Goal: Task Accomplishment & Management: Use online tool/utility

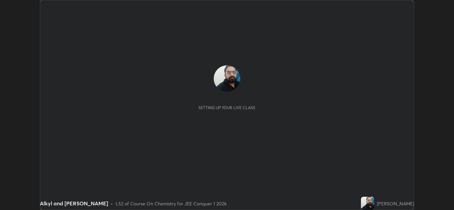
scroll to position [210, 453]
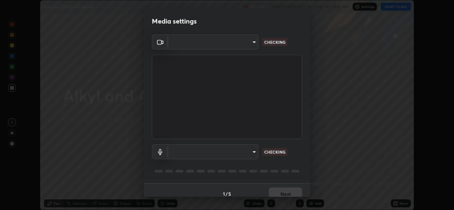
type input "ffb915138f5094fbba49c7dcbdc0b3377f3315ea980a35094b33733fc21d282d"
click at [237, 152] on body "Erase all Alkyl and [PERSON_NAME] Recording WAS SCHEDULED TO START AT 10:45 AM …" at bounding box center [227, 105] width 454 height 210
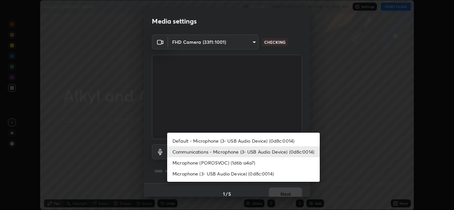
click at [229, 162] on li "Microphone (POROSVOC) (1d6b:a4a7)" at bounding box center [243, 162] width 152 height 11
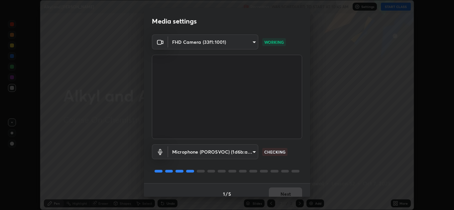
click at [232, 150] on body "Erase all Alkyl and [PERSON_NAME] Recording WAS SCHEDULED TO START AT 10:45 AM …" at bounding box center [227, 105] width 454 height 210
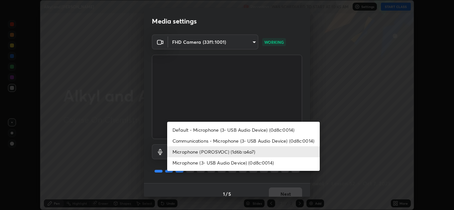
click at [213, 140] on li "Communications - Microphone (3- USB Audio Device) (0d8c:0014)" at bounding box center [243, 140] width 152 height 11
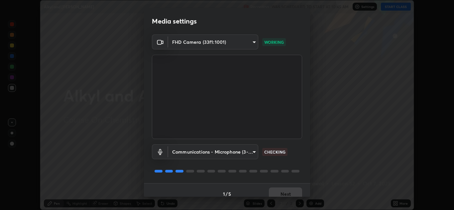
type input "communications"
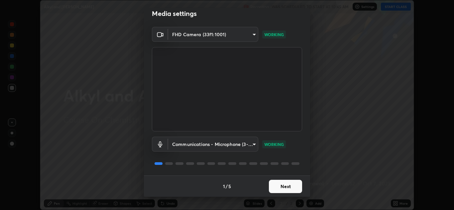
click at [280, 186] on button "Next" at bounding box center [285, 186] width 33 height 13
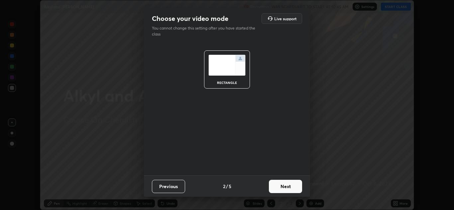
click at [280, 188] on button "Next" at bounding box center [285, 186] width 33 height 13
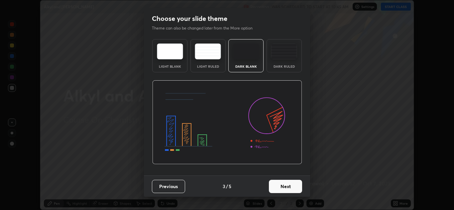
click at [284, 188] on button "Next" at bounding box center [285, 186] width 33 height 13
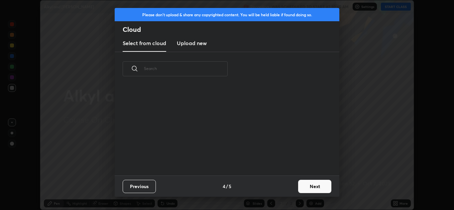
click at [309, 185] on button "Next" at bounding box center [314, 186] width 33 height 13
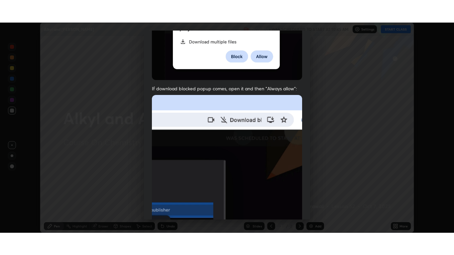
scroll to position [143, 0]
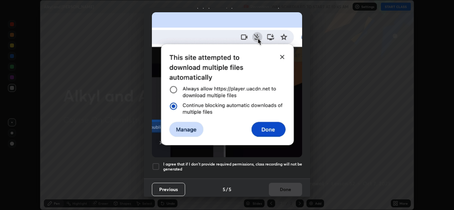
click at [155, 164] on div at bounding box center [156, 167] width 8 height 8
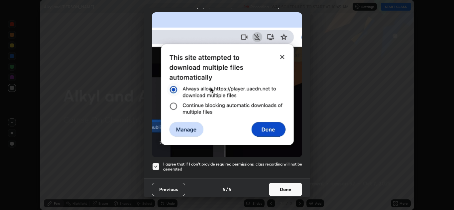
click at [274, 189] on button "Done" at bounding box center [285, 189] width 33 height 13
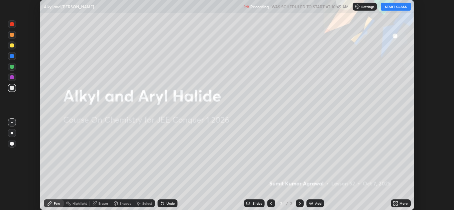
click at [390, 7] on button "START CLASS" at bounding box center [396, 7] width 30 height 8
click at [399, 204] on div "More" at bounding box center [401, 204] width 20 height 8
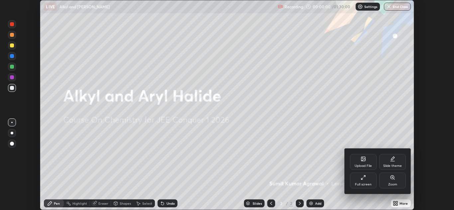
click at [368, 179] on div "Full screen" at bounding box center [363, 181] width 27 height 16
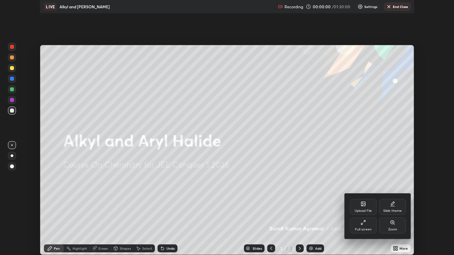
scroll to position [255, 454]
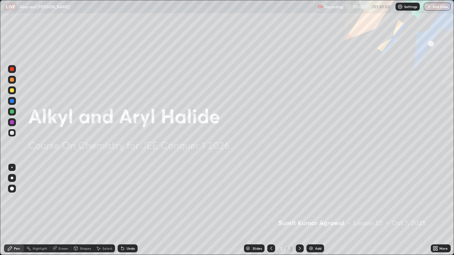
click at [317, 210] on div "Add" at bounding box center [318, 248] width 6 height 3
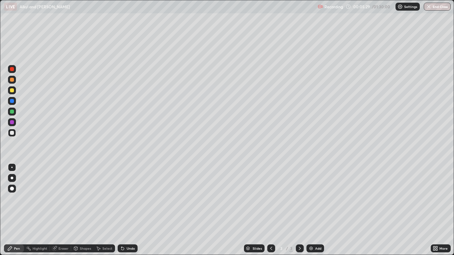
click at [62, 210] on div "Eraser" at bounding box center [63, 248] width 10 height 3
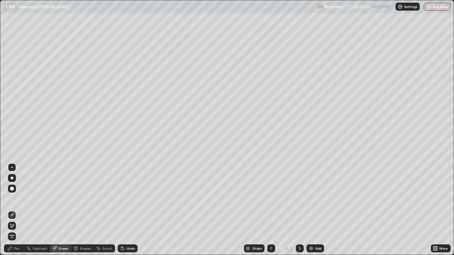
click at [12, 210] on div "Pen" at bounding box center [14, 248] width 20 height 8
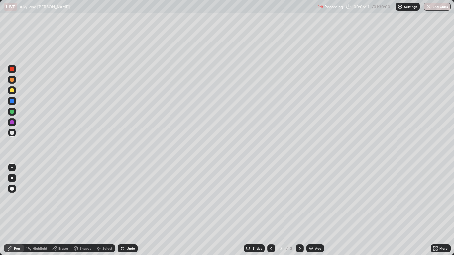
click at [131, 210] on div "Undo" at bounding box center [131, 248] width 8 height 3
click at [133, 210] on div "Undo" at bounding box center [131, 248] width 8 height 3
click at [134, 210] on div "Undo" at bounding box center [131, 248] width 8 height 3
click at [122, 210] on icon at bounding box center [122, 248] width 3 height 3
click at [123, 210] on icon at bounding box center [122, 248] width 5 height 5
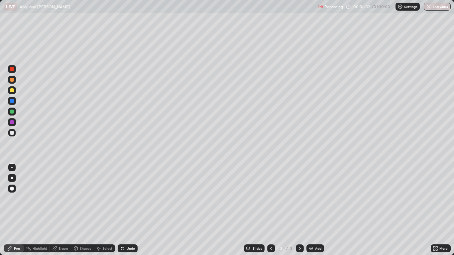
click at [124, 210] on icon at bounding box center [122, 248] width 5 height 5
click at [124, 210] on div "Undo" at bounding box center [128, 248] width 20 height 8
click at [61, 210] on div "Eraser" at bounding box center [63, 248] width 10 height 3
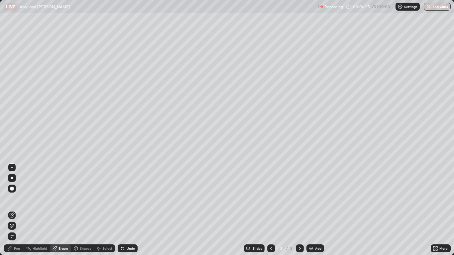
click at [169, 210] on div "Slides 3 / 3 Add" at bounding box center [283, 248] width 293 height 13
click at [17, 210] on div "Pen" at bounding box center [17, 248] width 6 height 3
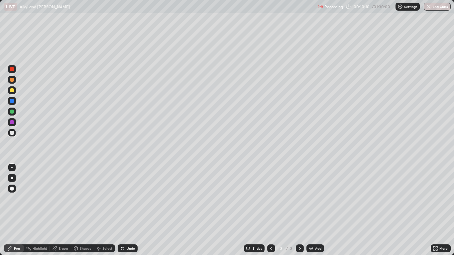
click at [314, 210] on div "Add" at bounding box center [315, 248] width 18 height 8
click at [128, 210] on div "Undo" at bounding box center [126, 248] width 23 height 13
click at [383, 210] on div "Slides 4 / 4 Add" at bounding box center [283, 248] width 293 height 13
click at [385, 210] on div "Slides 4 / 4 Add" at bounding box center [283, 248] width 293 height 13
click at [127, 210] on div "Undo" at bounding box center [131, 248] width 8 height 3
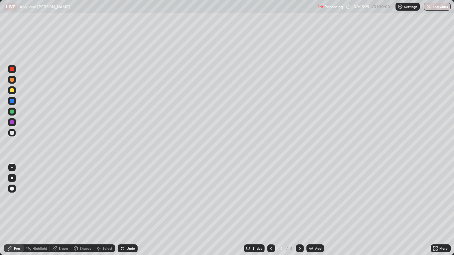
click at [122, 210] on icon at bounding box center [122, 248] width 3 height 3
click at [125, 210] on div "Undo" at bounding box center [128, 248] width 20 height 8
click at [124, 210] on div "Undo" at bounding box center [128, 248] width 20 height 8
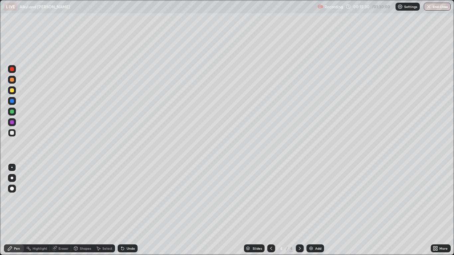
click at [124, 210] on div "Undo" at bounding box center [128, 248] width 20 height 8
click at [122, 210] on icon at bounding box center [122, 248] width 5 height 5
click at [122, 210] on icon at bounding box center [122, 248] width 3 height 3
click at [312, 210] on img at bounding box center [310, 248] width 5 height 5
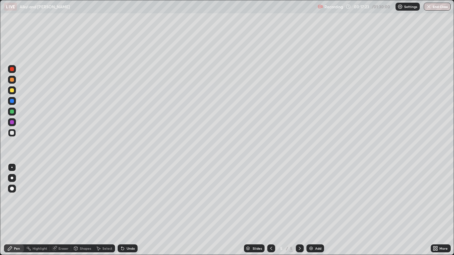
click at [65, 210] on div "Eraser" at bounding box center [60, 248] width 21 height 8
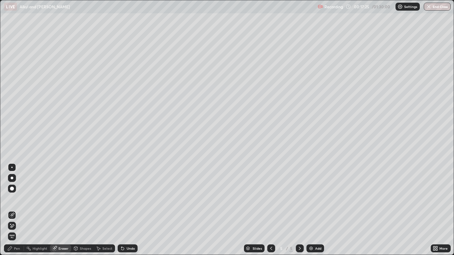
click at [12, 210] on icon at bounding box center [9, 248] width 5 height 5
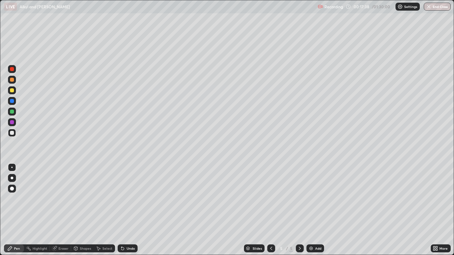
click at [136, 210] on div "Undo" at bounding box center [128, 248] width 20 height 8
click at [128, 210] on div "Undo" at bounding box center [131, 248] width 8 height 3
click at [132, 210] on div "Undo" at bounding box center [131, 248] width 8 height 3
click at [129, 210] on div "Undo" at bounding box center [131, 248] width 8 height 3
click at [131, 210] on div "Undo" at bounding box center [131, 248] width 8 height 3
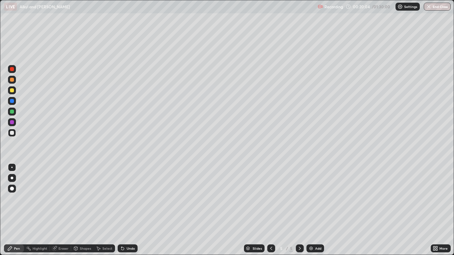
click at [127, 210] on div "Undo" at bounding box center [131, 248] width 8 height 3
click at [430, 210] on div "More" at bounding box center [440, 248] width 20 height 13
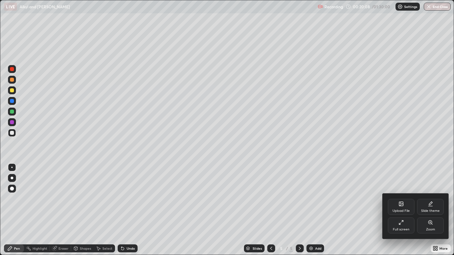
click at [337, 210] on div at bounding box center [227, 127] width 454 height 255
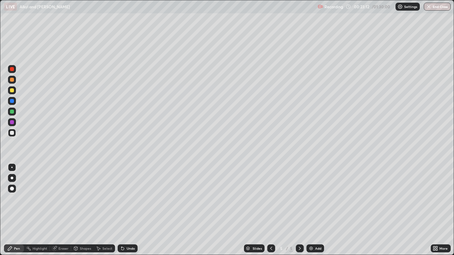
click at [312, 210] on img at bounding box center [310, 248] width 5 height 5
click at [130, 210] on div "Undo" at bounding box center [131, 248] width 8 height 3
click at [312, 210] on img at bounding box center [310, 248] width 5 height 5
click at [271, 210] on icon at bounding box center [270, 248] width 5 height 5
click at [62, 210] on div "Eraser" at bounding box center [63, 248] width 10 height 3
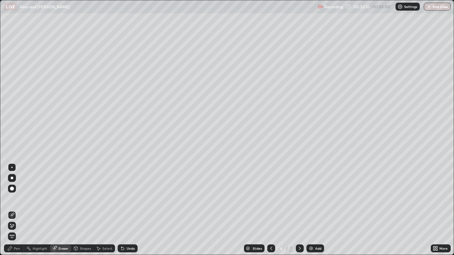
click at [13, 210] on icon at bounding box center [9, 248] width 5 height 5
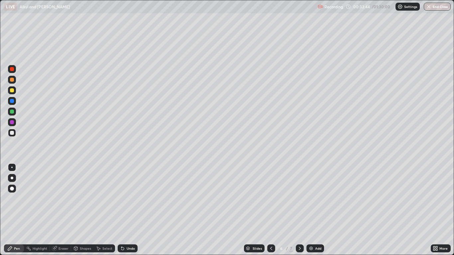
click at [296, 210] on div at bounding box center [300, 248] width 8 height 8
click at [133, 210] on div "Undo" at bounding box center [128, 248] width 20 height 8
click at [61, 210] on div "Eraser" at bounding box center [60, 248] width 21 height 8
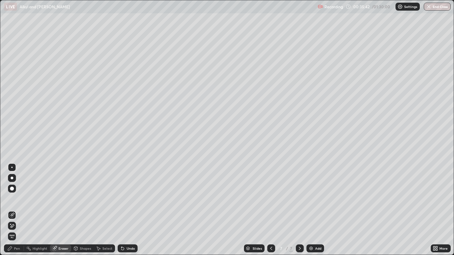
click at [15, 210] on div "Pen" at bounding box center [17, 248] width 6 height 3
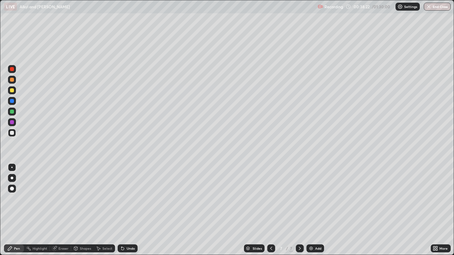
click at [316, 210] on div "Add" at bounding box center [318, 248] width 6 height 3
click at [132, 210] on div "Undo" at bounding box center [131, 248] width 8 height 3
click at [131, 210] on div "Undo" at bounding box center [131, 248] width 8 height 3
click at [271, 210] on icon at bounding box center [270, 248] width 5 height 5
click at [296, 210] on div at bounding box center [300, 248] width 8 height 8
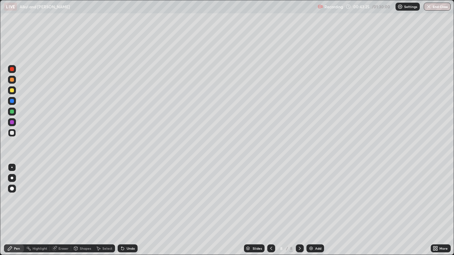
click at [124, 210] on div "Undo" at bounding box center [128, 248] width 20 height 8
click at [127, 210] on div "Undo" at bounding box center [128, 248] width 20 height 8
click at [127, 210] on div "Undo" at bounding box center [131, 248] width 8 height 3
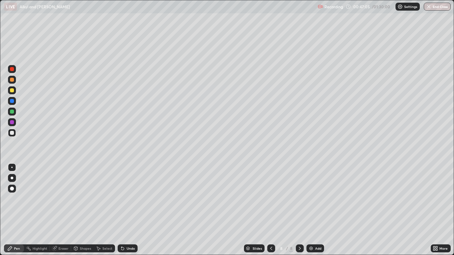
click at [131, 210] on div "Undo" at bounding box center [128, 248] width 20 height 8
click at [129, 210] on div "Undo" at bounding box center [131, 248] width 8 height 3
click at [271, 210] on icon at bounding box center [270, 248] width 5 height 5
click at [268, 210] on div at bounding box center [271, 248] width 8 height 8
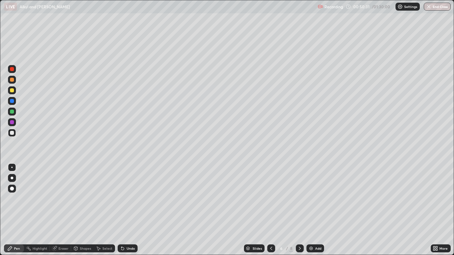
click at [299, 210] on icon at bounding box center [299, 248] width 5 height 5
click at [314, 210] on div "Add" at bounding box center [315, 248] width 18 height 8
click at [131, 210] on div "Undo" at bounding box center [131, 248] width 8 height 3
click at [130, 210] on div "Undo" at bounding box center [128, 248] width 20 height 8
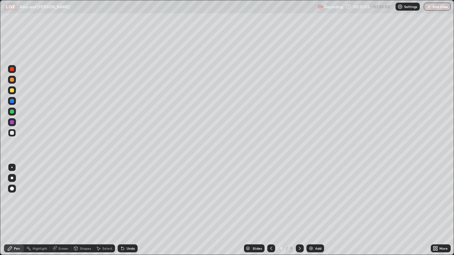
click at [130, 210] on div "Undo" at bounding box center [128, 248] width 20 height 8
click at [134, 210] on div "Undo" at bounding box center [128, 248] width 20 height 8
click at [133, 210] on div "Undo" at bounding box center [131, 248] width 8 height 3
click at [270, 210] on icon at bounding box center [271, 248] width 2 height 3
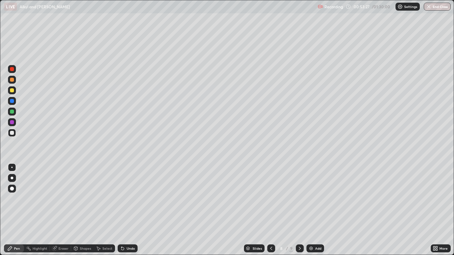
click at [271, 210] on icon at bounding box center [270, 248] width 5 height 5
click at [299, 210] on icon at bounding box center [299, 248] width 5 height 5
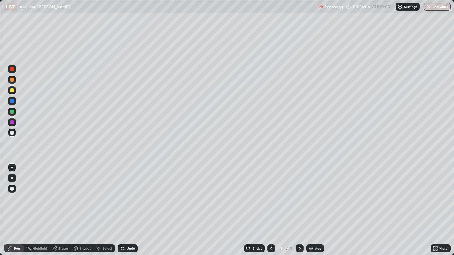
click at [128, 210] on div "Undo" at bounding box center [131, 248] width 8 height 3
click at [125, 210] on div "Undo" at bounding box center [128, 248] width 20 height 8
click at [127, 210] on div "Undo" at bounding box center [131, 248] width 8 height 3
click at [126, 210] on div "Undo" at bounding box center [128, 248] width 20 height 8
click at [125, 210] on div "Undo" at bounding box center [128, 248] width 20 height 8
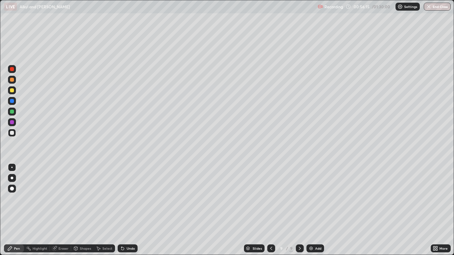
click at [121, 210] on icon at bounding box center [121, 247] width 1 height 1
click at [124, 210] on icon at bounding box center [122, 248] width 5 height 5
click at [121, 210] on icon at bounding box center [121, 247] width 1 height 1
click at [123, 210] on icon at bounding box center [122, 248] width 5 height 5
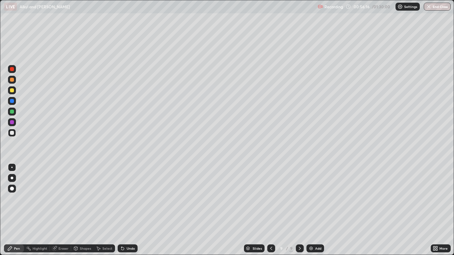
click at [123, 210] on icon at bounding box center [122, 248] width 5 height 5
click at [123, 210] on icon at bounding box center [122, 248] width 3 height 3
click at [123, 210] on icon at bounding box center [122, 248] width 5 height 5
click at [121, 210] on icon at bounding box center [121, 247] width 1 height 1
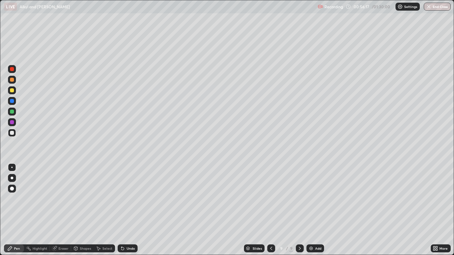
click at [121, 210] on icon at bounding box center [122, 248] width 3 height 3
click at [129, 210] on div "Undo" at bounding box center [131, 248] width 8 height 3
click at [129, 210] on div "Undo" at bounding box center [128, 248] width 20 height 8
click at [128, 210] on div "Undo" at bounding box center [128, 248] width 20 height 8
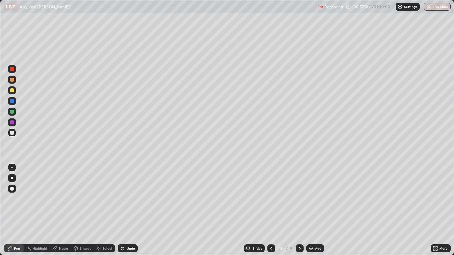
click at [134, 210] on div "Undo" at bounding box center [128, 248] width 20 height 8
click at [129, 210] on div "Undo" at bounding box center [128, 248] width 20 height 8
click at [127, 210] on div "Undo" at bounding box center [128, 248] width 20 height 8
click at [129, 210] on div "Undo" at bounding box center [128, 248] width 20 height 8
click at [127, 210] on div "Undo" at bounding box center [128, 248] width 20 height 8
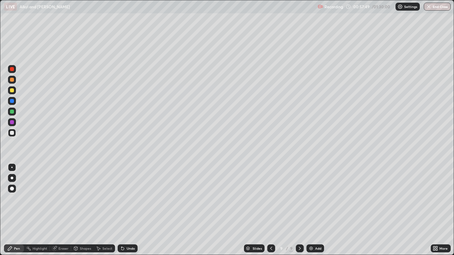
click at [128, 210] on div "Undo" at bounding box center [131, 248] width 8 height 3
click at [313, 210] on img at bounding box center [310, 248] width 5 height 5
click at [131, 210] on div "Undo" at bounding box center [131, 248] width 8 height 3
click at [130, 210] on div "Undo" at bounding box center [131, 248] width 8 height 3
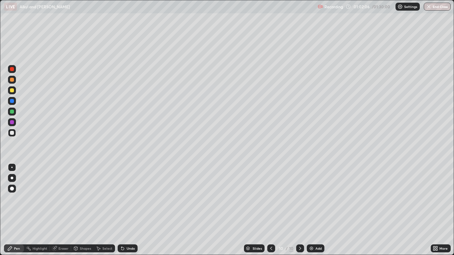
click at [130, 210] on div "Undo" at bounding box center [128, 248] width 20 height 8
click at [313, 210] on div "Add" at bounding box center [316, 248] width 18 height 8
click at [125, 210] on div "Undo" at bounding box center [128, 248] width 20 height 8
click at [128, 210] on div "Undo" at bounding box center [131, 248] width 8 height 3
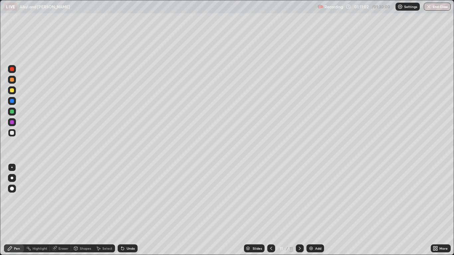
click at [130, 210] on div "Undo" at bounding box center [131, 248] width 8 height 3
click at [133, 210] on div "Undo" at bounding box center [131, 248] width 8 height 3
click at [129, 210] on div "Undo" at bounding box center [128, 248] width 20 height 8
click at [131, 210] on div "Undo" at bounding box center [128, 248] width 20 height 8
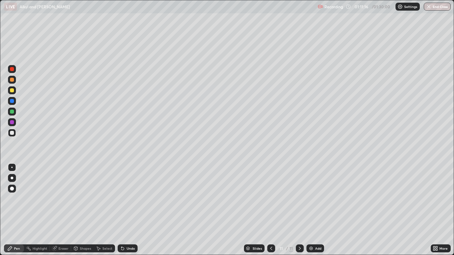
click at [133, 210] on div "Undo" at bounding box center [128, 248] width 20 height 8
click at [129, 210] on div "Undo" at bounding box center [131, 248] width 8 height 3
click at [130, 210] on div "Undo" at bounding box center [131, 248] width 8 height 3
click at [131, 210] on div "Undo" at bounding box center [131, 248] width 8 height 3
click at [130, 210] on div "Undo" at bounding box center [131, 248] width 8 height 3
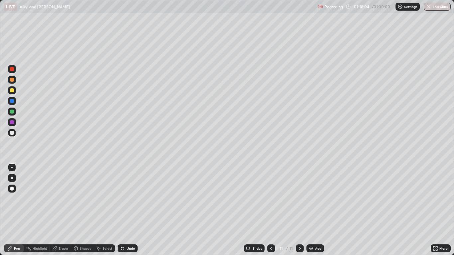
click at [315, 210] on div "Add" at bounding box center [315, 248] width 18 height 8
click at [271, 210] on icon at bounding box center [270, 248] width 5 height 5
click at [298, 210] on icon at bounding box center [299, 248] width 5 height 5
click at [129, 210] on div "Undo" at bounding box center [126, 248] width 23 height 13
click at [127, 210] on div "Undo" at bounding box center [131, 248] width 8 height 3
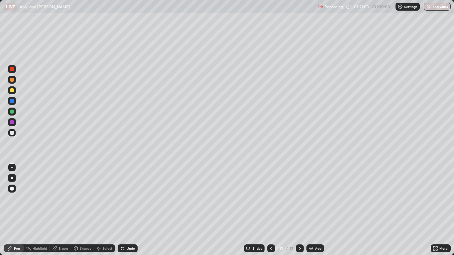
click at [123, 210] on div "Undo" at bounding box center [128, 248] width 20 height 8
click at [120, 210] on div "Undo" at bounding box center [128, 248] width 20 height 8
click at [119, 210] on div "Undo" at bounding box center [128, 248] width 20 height 8
click at [121, 210] on div "Undo" at bounding box center [128, 248] width 20 height 8
click at [121, 210] on icon at bounding box center [121, 247] width 1 height 1
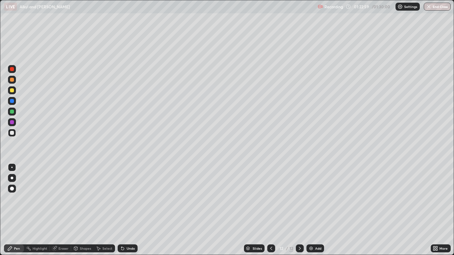
click at [130, 210] on div "Undo" at bounding box center [131, 248] width 8 height 3
click at [128, 210] on div "Undo" at bounding box center [131, 248] width 8 height 3
click at [121, 210] on icon at bounding box center [121, 247] width 1 height 1
click at [436, 10] on button "End Class" at bounding box center [437, 7] width 26 height 8
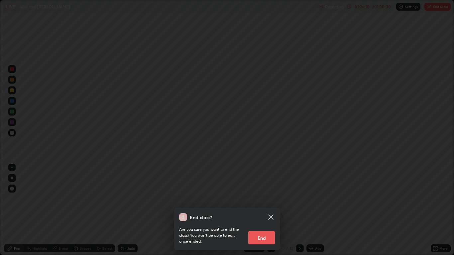
click at [257, 210] on button "End" at bounding box center [261, 237] width 27 height 13
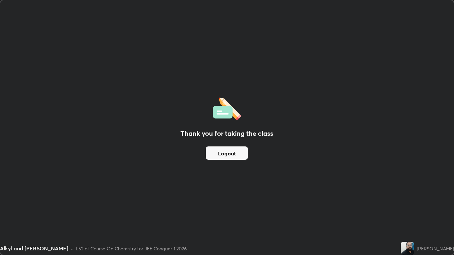
click at [227, 151] on button "Logout" at bounding box center [227, 152] width 42 height 13
